Goal: Task Accomplishment & Management: Complete application form

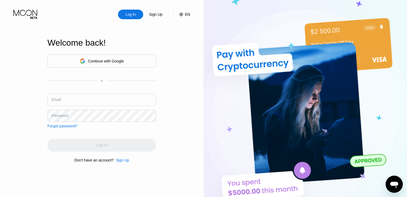
click at [123, 48] on div "Welcome back!" at bounding box center [101, 46] width 109 height 16
click at [118, 57] on div "Continue with Google" at bounding box center [102, 61] width 44 height 8
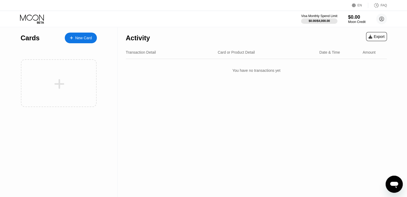
click at [30, 16] on icon at bounding box center [32, 18] width 25 height 9
click at [40, 25] on div "Visa Monthly Spend Limit $0.00 / $4,000.00 $0.00 Moon Credit Poua ttiw [EMAIL_A…" at bounding box center [203, 19] width 407 height 16
click at [35, 20] on icon at bounding box center [32, 17] width 24 height 6
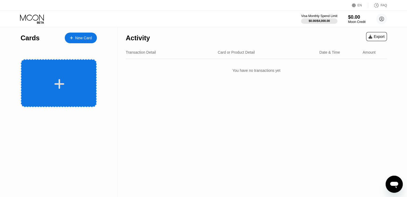
click at [81, 95] on div at bounding box center [59, 83] width 76 height 48
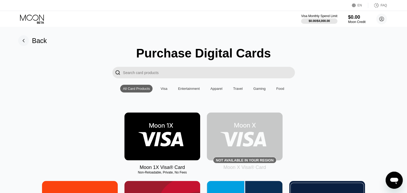
click at [240, 134] on img at bounding box center [245, 137] width 76 height 48
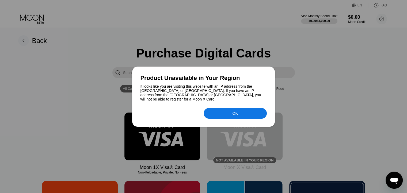
click at [231, 110] on div "OK" at bounding box center [235, 113] width 63 height 11
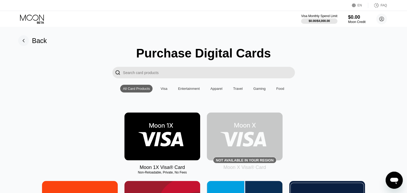
click at [235, 141] on img at bounding box center [245, 137] width 76 height 48
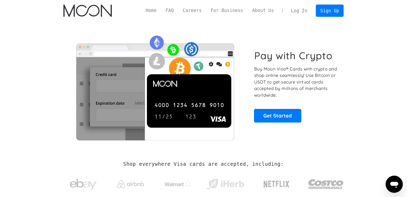
click at [291, 15] on link "Log In" at bounding box center [299, 11] width 25 height 12
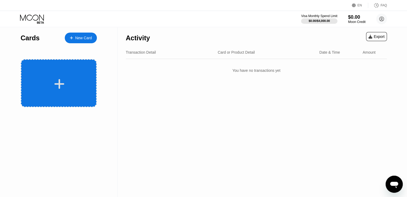
click at [59, 78] on icon at bounding box center [59, 84] width 10 height 12
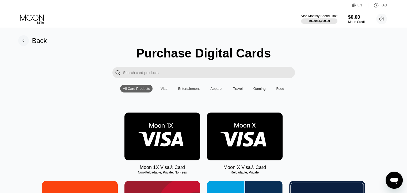
click at [230, 136] on img at bounding box center [245, 137] width 76 height 48
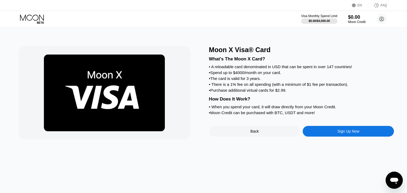
click at [230, 136] on div "Back" at bounding box center [254, 131] width 91 height 11
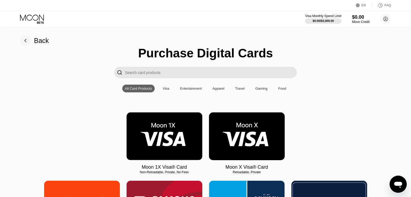
click at [230, 136] on img at bounding box center [247, 137] width 76 height 48
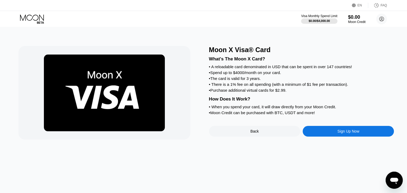
click at [327, 137] on div "Sign Up Now" at bounding box center [348, 131] width 91 height 11
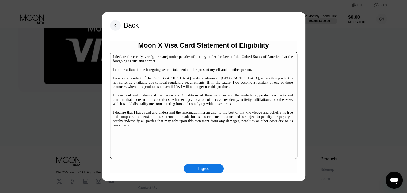
scroll to position [81, 0]
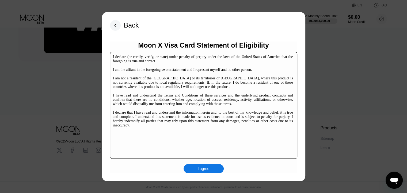
click at [210, 169] on div "I agree" at bounding box center [204, 168] width 40 height 9
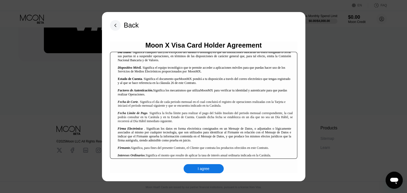
scroll to position [268, 0]
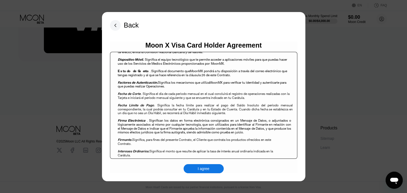
click at [199, 174] on div "Back Moon X Visa Card Holder Agreement Contrato Múltiple de Productos de Crédit…" at bounding box center [203, 96] width 203 height 169
click at [201, 170] on div "I agree" at bounding box center [204, 168] width 12 height 5
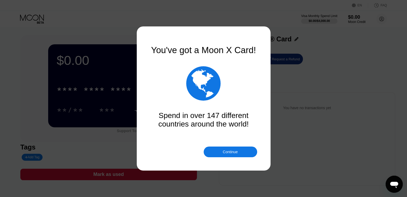
click at [228, 150] on div "Continue" at bounding box center [230, 152] width 15 height 4
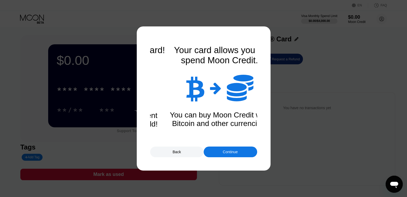
click at [228, 150] on div "Continue" at bounding box center [230, 152] width 15 height 4
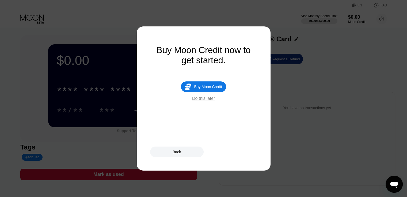
click at [180, 151] on div "Back" at bounding box center [177, 152] width 8 height 4
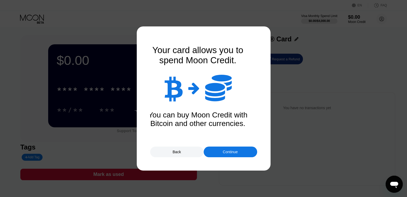
click at [208, 152] on div "Continue" at bounding box center [231, 152] width 54 height 11
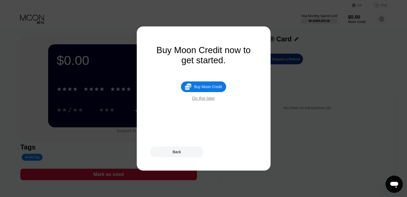
click at [208, 101] on div "Do this later" at bounding box center [203, 98] width 23 height 5
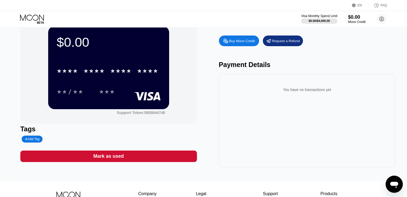
scroll to position [27, 0]
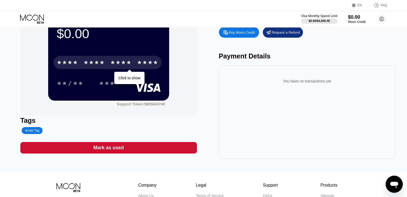
click at [125, 60] on div "* * * *" at bounding box center [120, 63] width 21 height 9
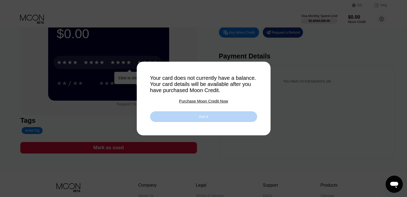
click at [200, 118] on div "Got it" at bounding box center [203, 117] width 9 height 5
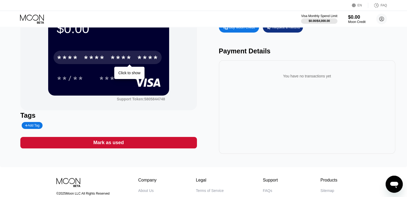
scroll to position [0, 0]
